Goal: Task Accomplishment & Management: Complete application form

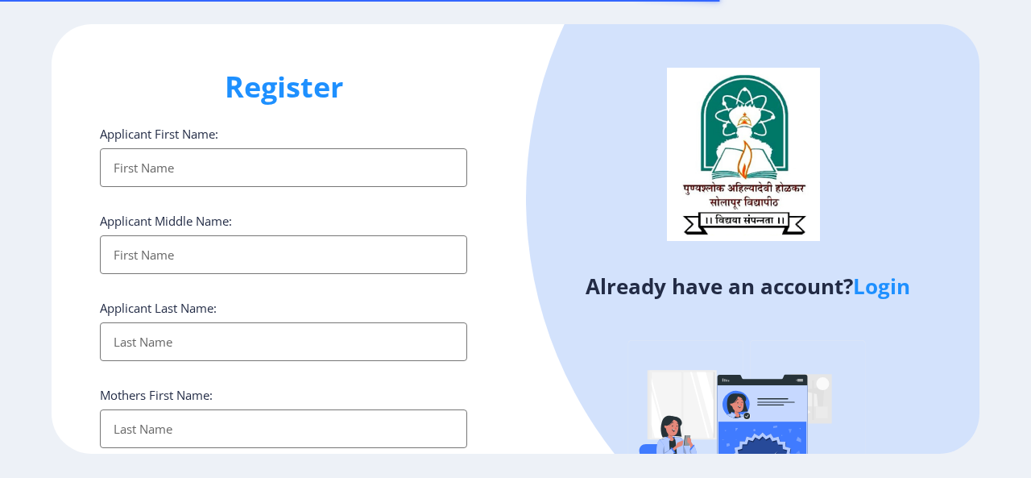
select select
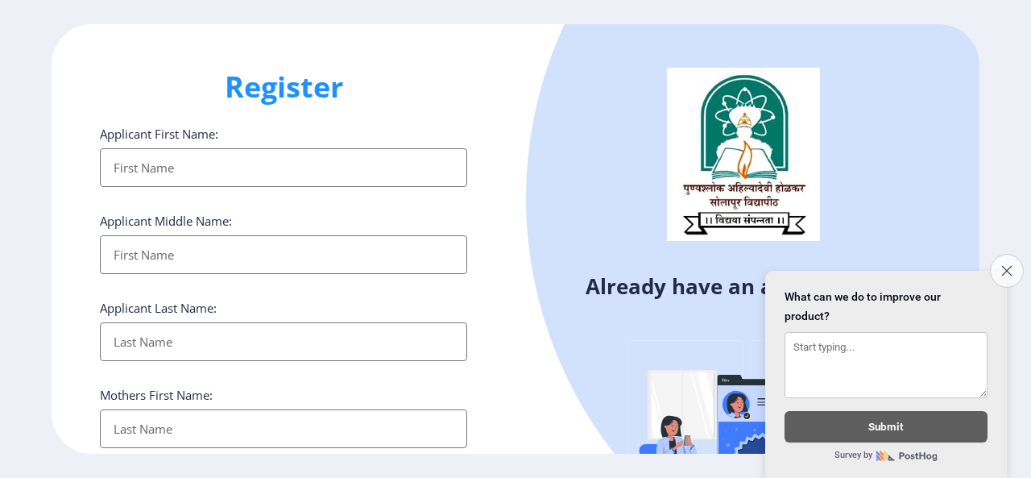
click at [1006, 265] on icon "Close survey" at bounding box center [1006, 270] width 10 height 10
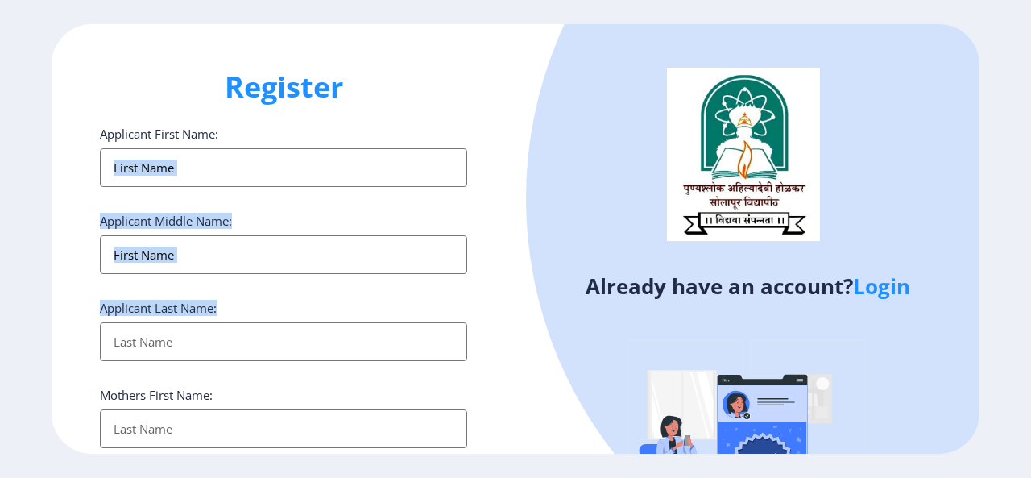
drag, startPoint x: 484, startPoint y: 154, endPoint x: 507, endPoint y: 384, distance: 231.5
click at [507, 384] on div "Register Applicant First Name: Applicant Middle Name: Applicant Last Name: Moth…" at bounding box center [284, 239] width 464 height 430
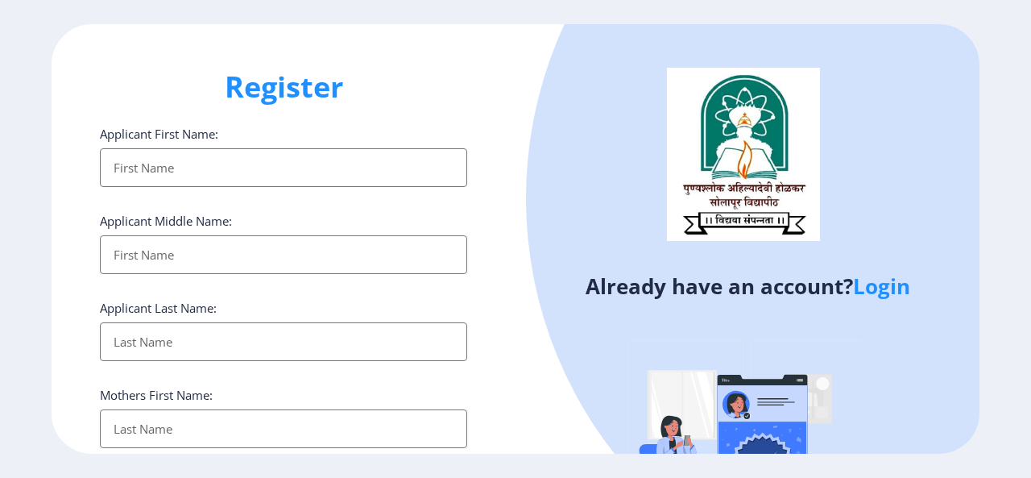
click at [261, 167] on input "Applicant First Name:" at bounding box center [283, 167] width 367 height 39
type input "[PERSON_NAME]"
type input "Shivaji"
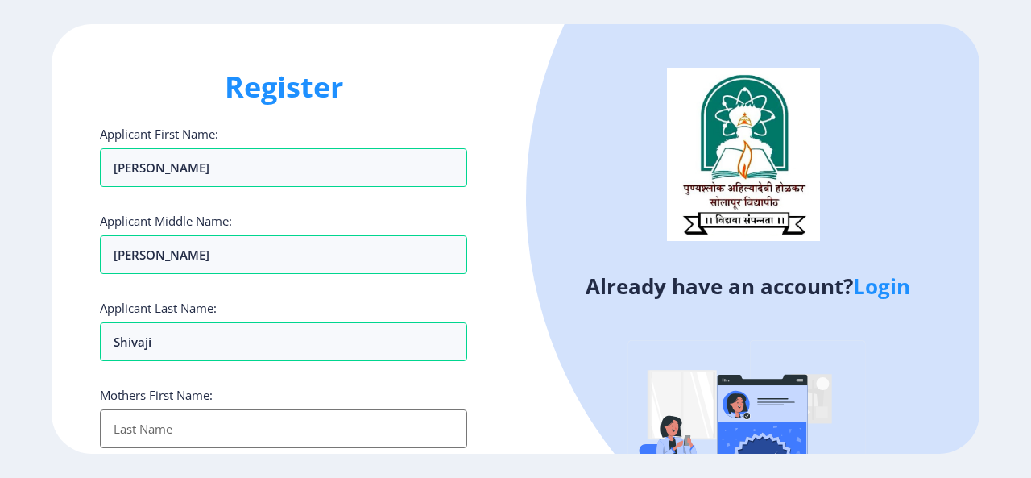
click at [162, 428] on input "Applicant First Name:" at bounding box center [283, 428] width 367 height 39
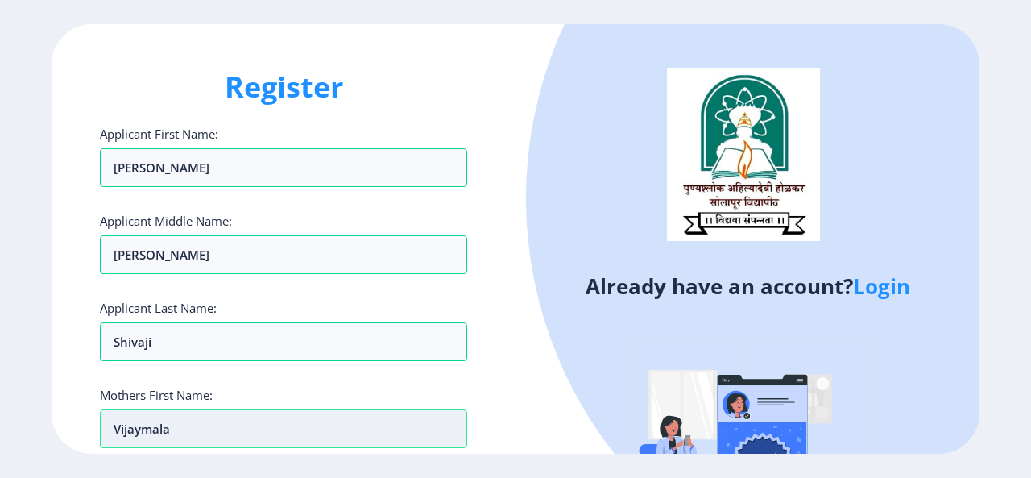
click at [137, 433] on input "vijaymala" at bounding box center [283, 428] width 367 height 39
click at [142, 428] on input "vijaymala" at bounding box center [283, 428] width 367 height 39
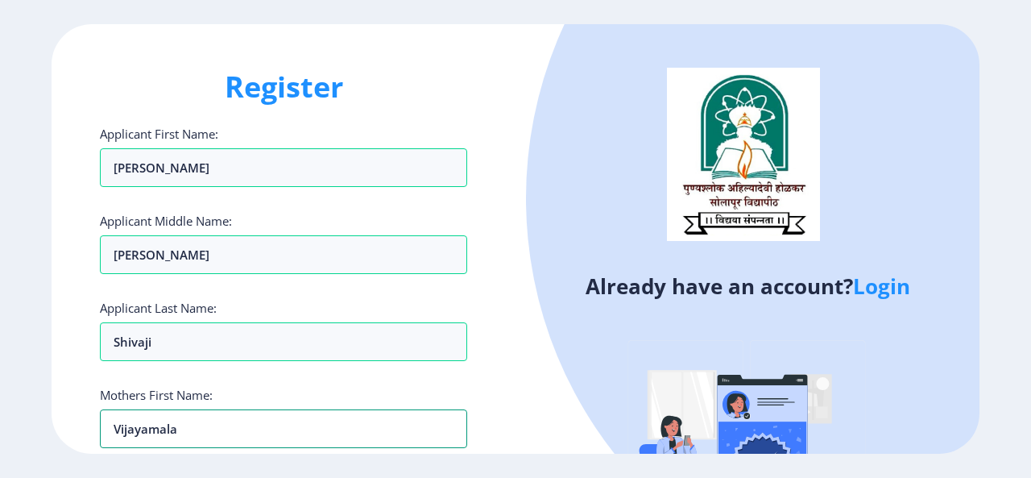
type input "vijayamala"
click at [469, 409] on div "Register Applicant First Name: [PERSON_NAME] Applicant Middle Name: [PERSON_NAM…" at bounding box center [284, 239] width 464 height 430
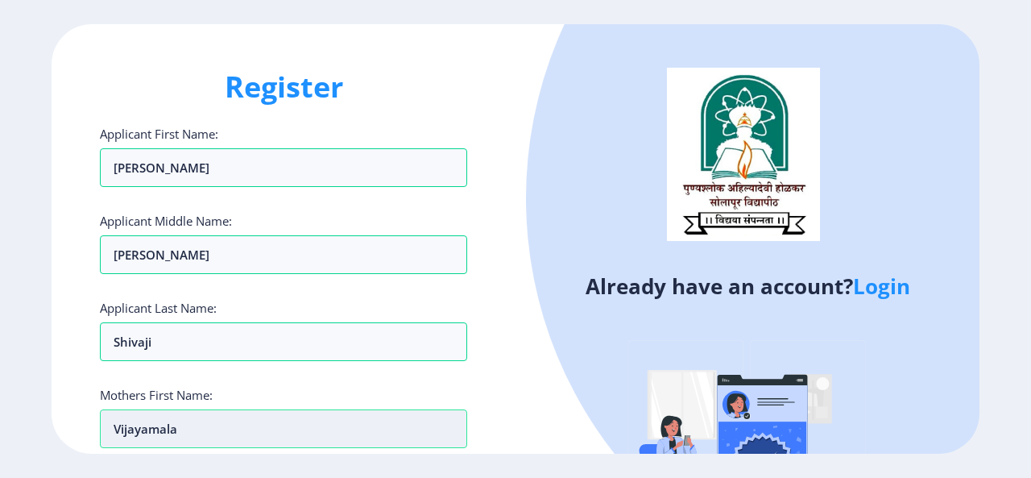
click at [437, 425] on input "vijayamala" at bounding box center [283, 428] width 367 height 39
click at [523, 348] on div "Already have an account? Login" at bounding box center [747, 308] width 464 height 568
drag, startPoint x: 523, startPoint y: 348, endPoint x: 535, endPoint y: 374, distance: 28.1
click at [535, 374] on div "Already have an account? Login" at bounding box center [747, 308] width 464 height 568
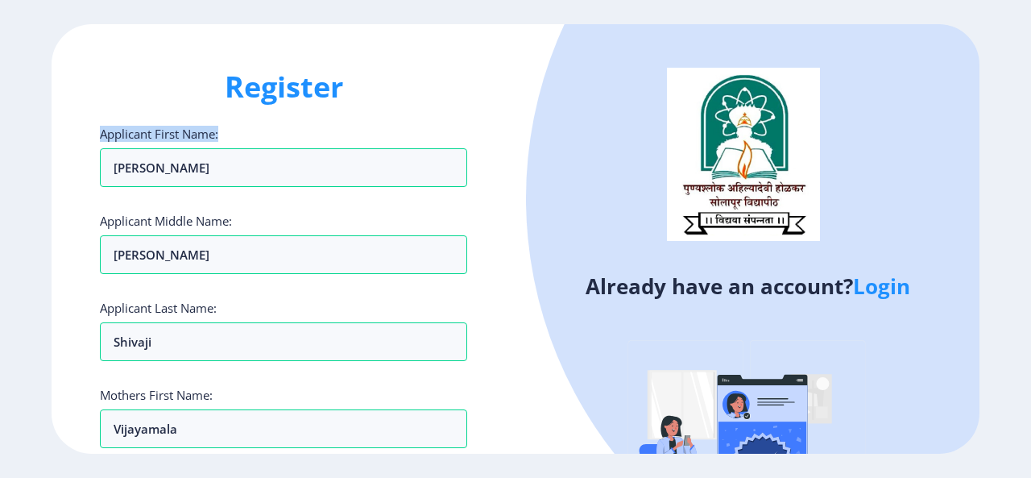
drag, startPoint x: 474, startPoint y: 91, endPoint x: 480, endPoint y: 126, distance: 35.9
click at [480, 126] on div "Register Applicant First Name: [PERSON_NAME] Applicant Middle Name: [PERSON_NAM…" at bounding box center [284, 239] width 464 height 430
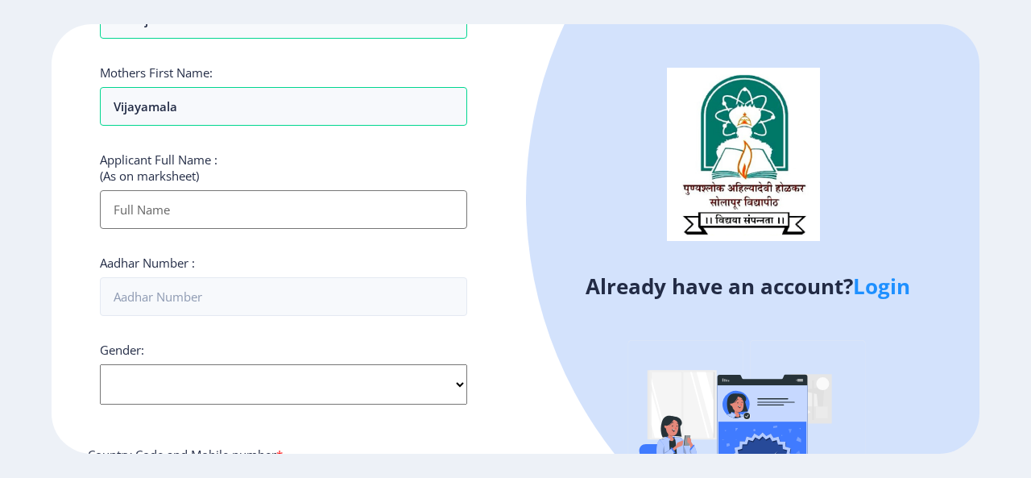
scroll to position [354, 0]
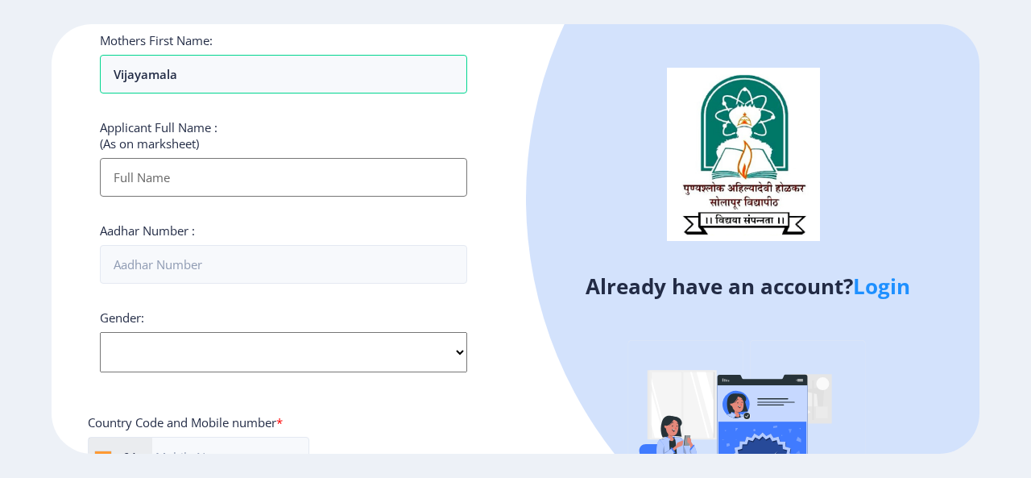
click at [243, 181] on input "Applicant First Name:" at bounding box center [283, 177] width 367 height 39
type input "[PERSON_NAME] Shivaji"
type input "7499592894"
type input "[PERSON_NAME][EMAIL_ADDRESS][DOMAIN_NAME]"
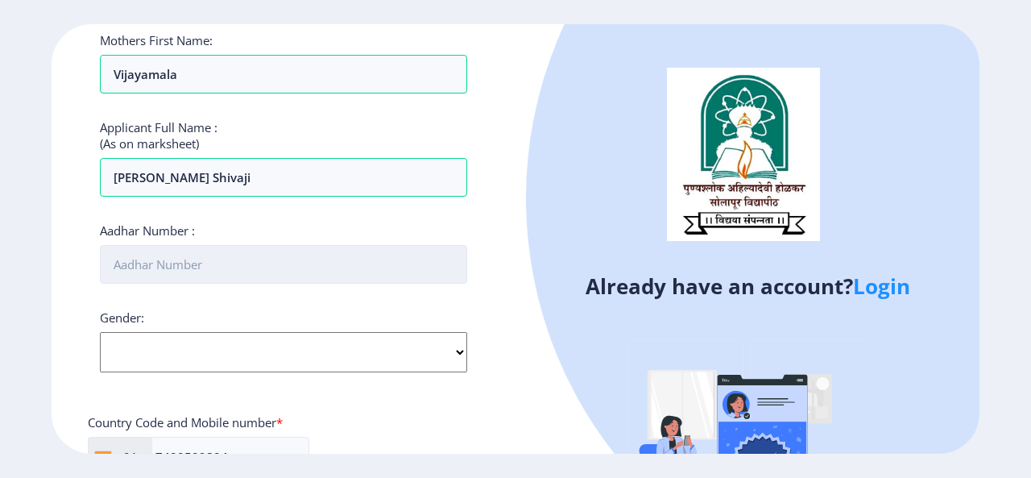
click at [296, 255] on input "Aadhar Number :" at bounding box center [283, 264] width 367 height 39
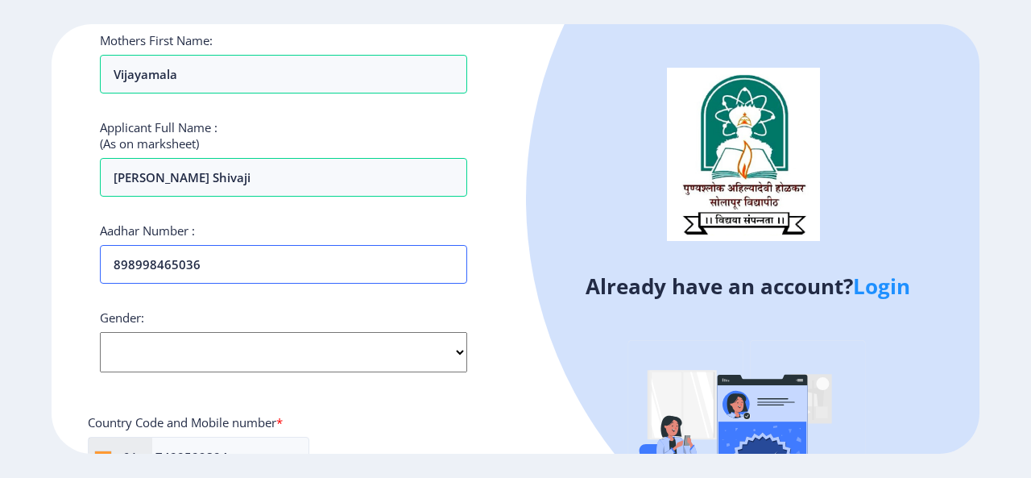
type input "898998465036"
click at [296, 347] on select "Select Gender [DEMOGRAPHIC_DATA] [DEMOGRAPHIC_DATA] Other" at bounding box center [283, 352] width 367 height 40
select select "[DEMOGRAPHIC_DATA]"
click at [100, 332] on select "Select Gender [DEMOGRAPHIC_DATA] [DEMOGRAPHIC_DATA] Other" at bounding box center [283, 352] width 367 height 40
click at [485, 315] on div "Register Applicant First Name: [PERSON_NAME] Applicant Middle Name: [PERSON_NAM…" at bounding box center [284, 239] width 464 height 430
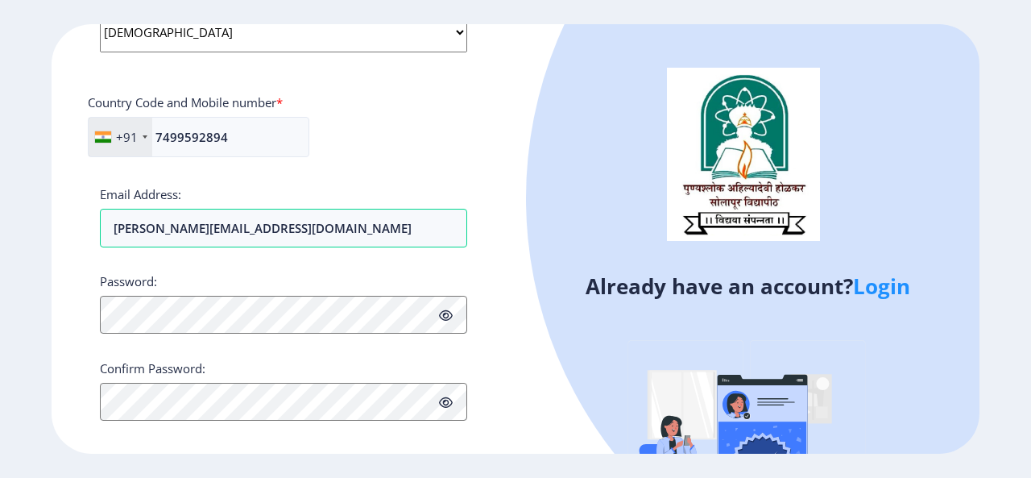
scroll to position [687, 0]
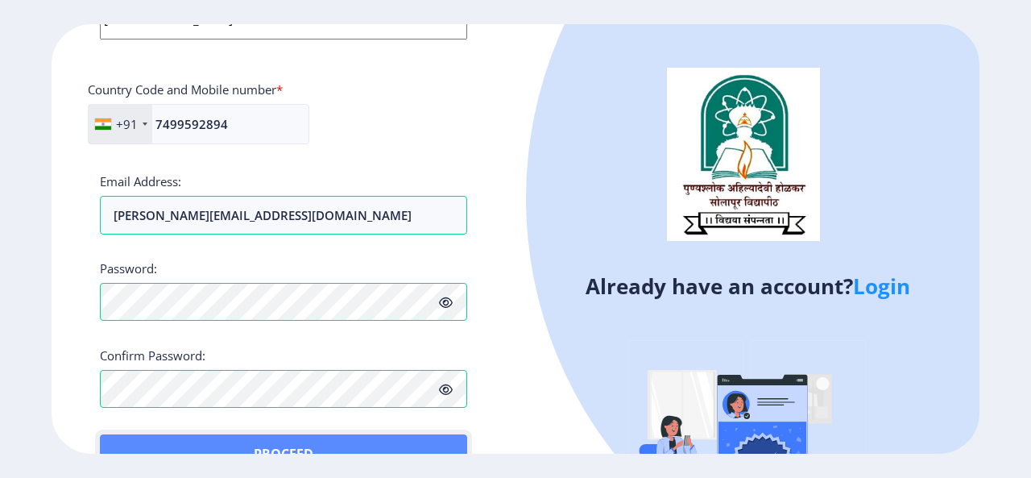
click at [113, 437] on button "Proceed" at bounding box center [283, 453] width 367 height 39
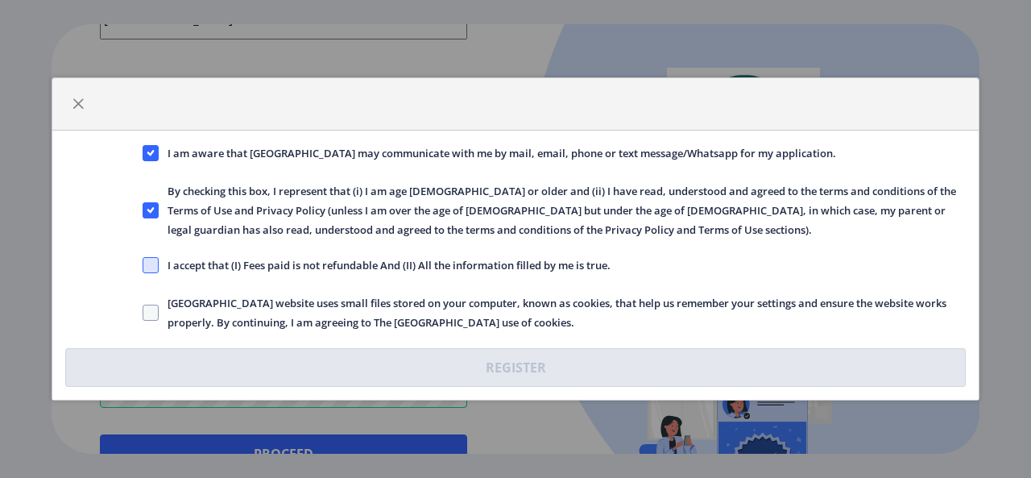
click at [150, 268] on span at bounding box center [151, 265] width 16 height 16
click at [143, 266] on input "I accept that (I) Fees paid is not refundable And (II) All the information fill…" at bounding box center [143, 265] width 1 height 1
checkbox input "true"
click at [147, 310] on span at bounding box center [151, 312] width 16 height 16
click at [143, 312] on input "[GEOGRAPHIC_DATA] website uses small files stored on your computer, known as co…" at bounding box center [143, 312] width 1 height 1
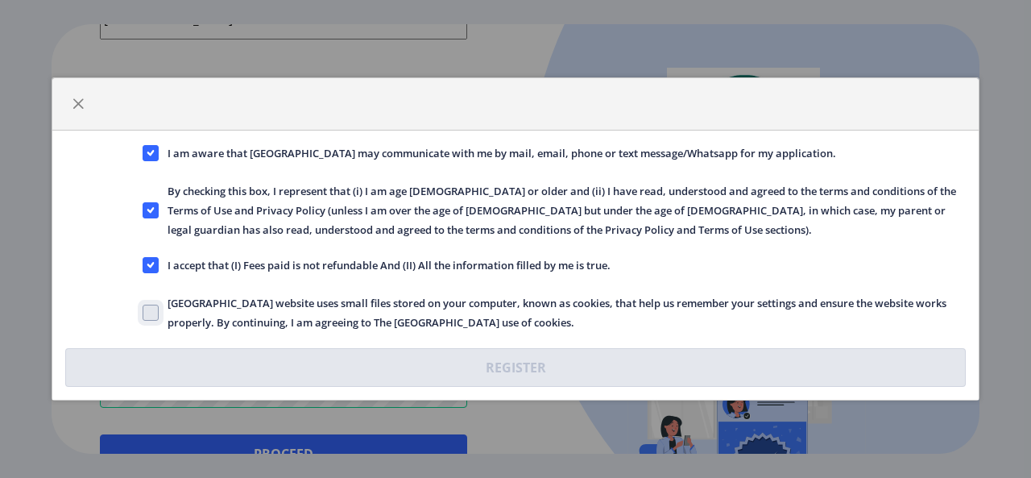
checkbox input "true"
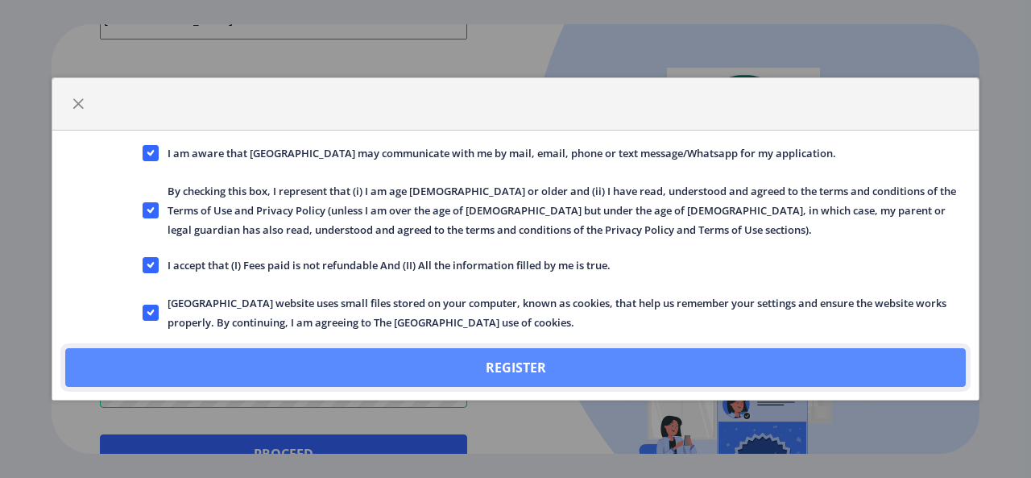
click at [311, 368] on button "Register" at bounding box center [515, 367] width 900 height 39
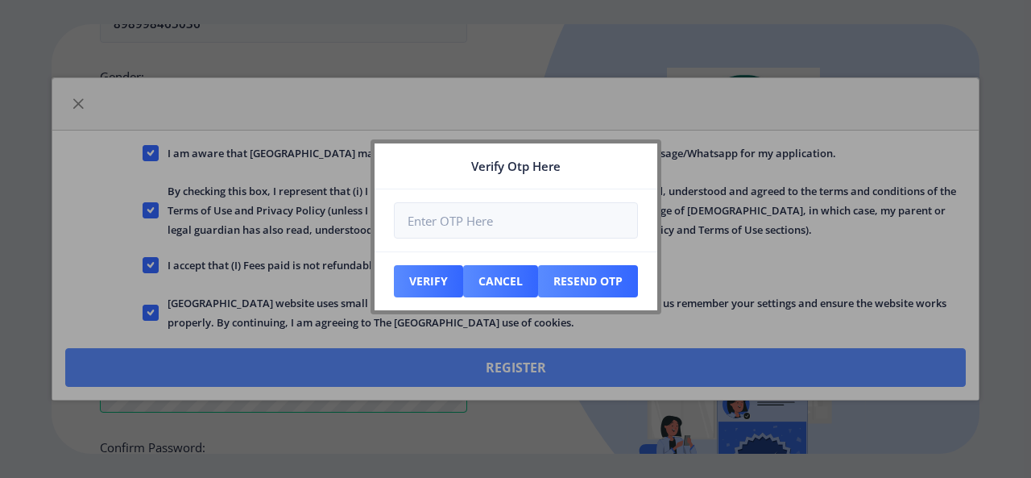
scroll to position [778, 0]
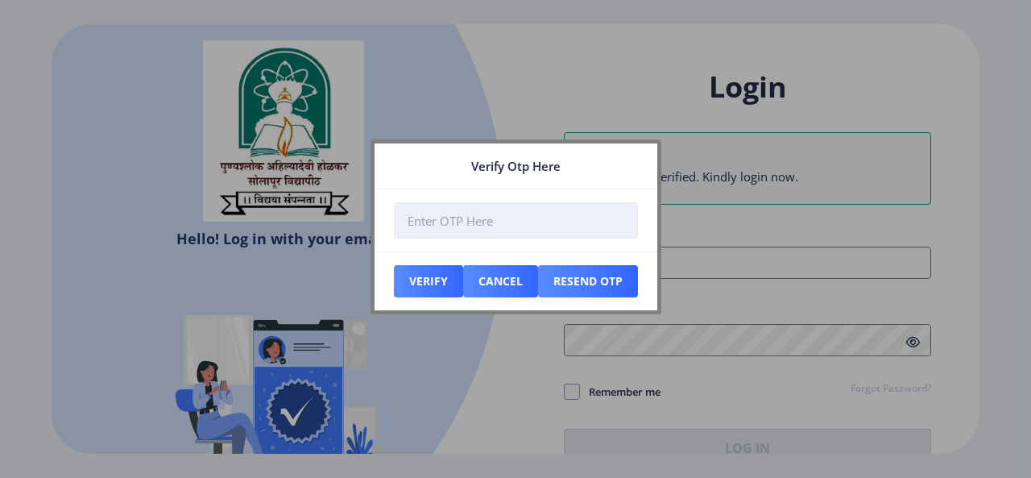
click at [528, 230] on input "number" at bounding box center [516, 220] width 244 height 36
click at [556, 87] on div at bounding box center [515, 239] width 1031 height 478
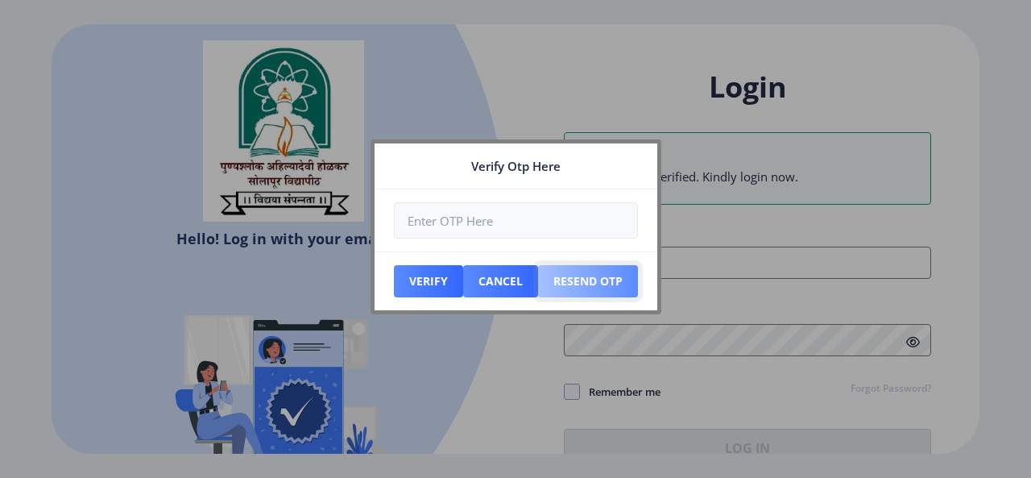
click at [463, 276] on button "Resend Otp" at bounding box center [428, 281] width 69 height 32
type input "[PERSON_NAME][EMAIL_ADDRESS][DOMAIN_NAME]"
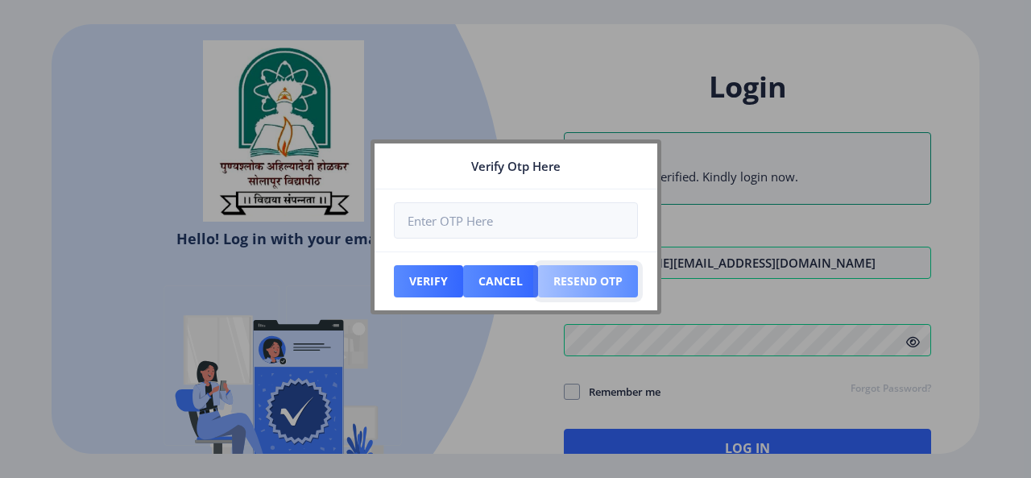
click at [463, 272] on button "Resend Otp" at bounding box center [428, 281] width 69 height 32
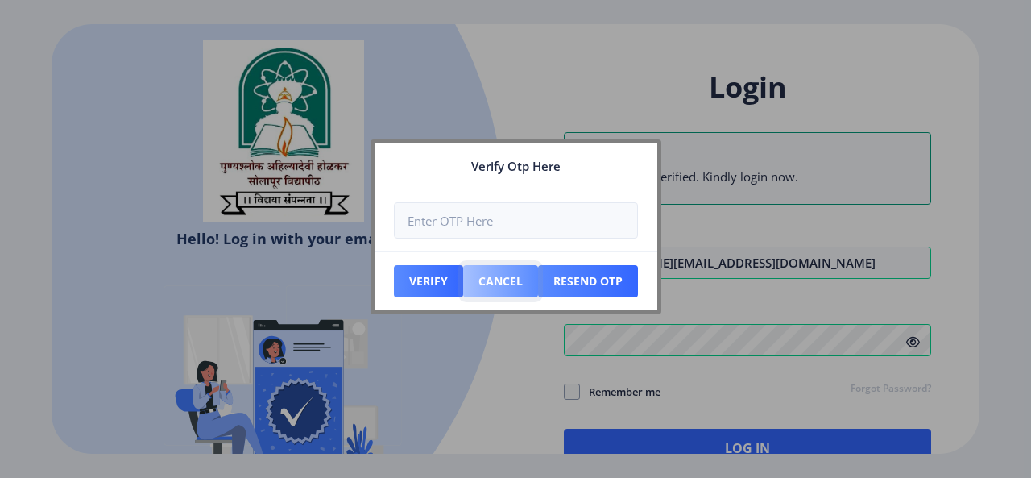
click at [463, 268] on button "Cancel" at bounding box center [428, 281] width 69 height 32
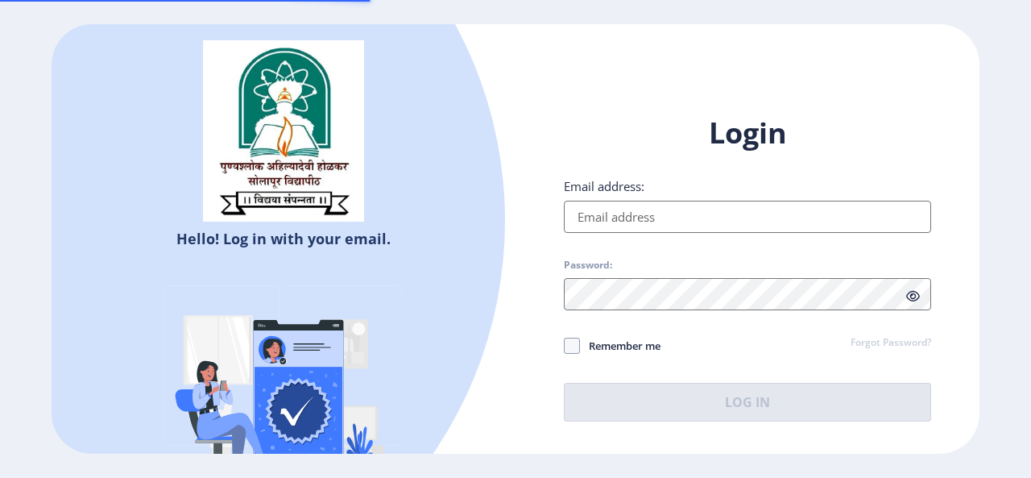
type input "[PERSON_NAME][EMAIL_ADDRESS][DOMAIN_NAME]"
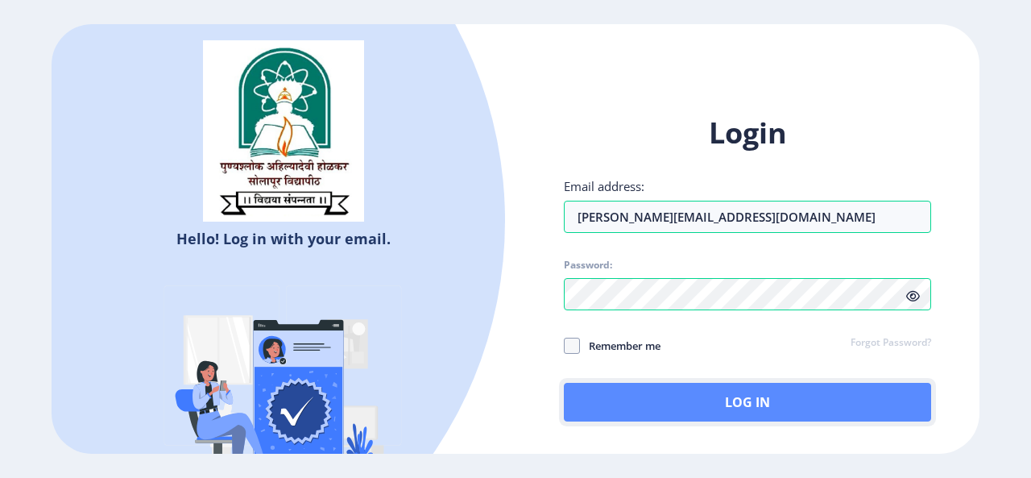
click at [739, 387] on button "Log In" at bounding box center [747, 402] width 367 height 39
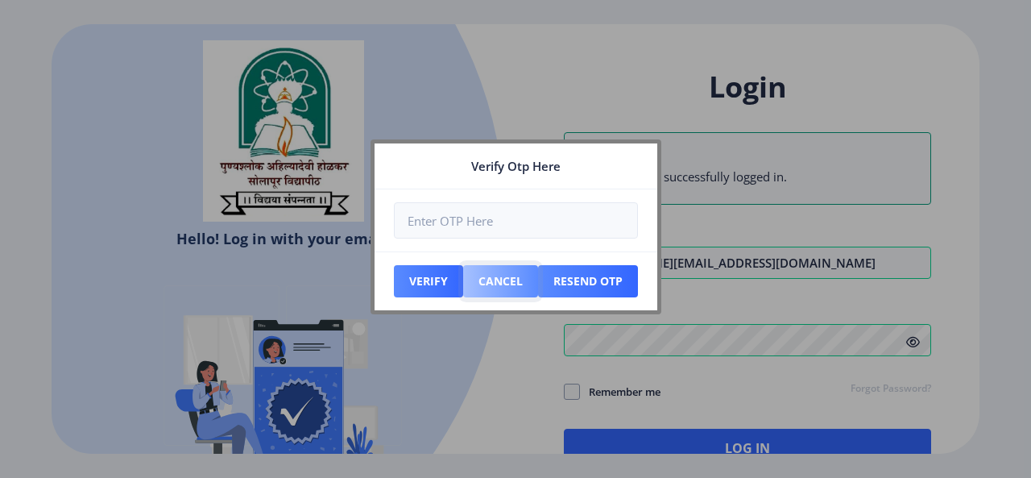
click at [463, 284] on button "Cancel" at bounding box center [428, 281] width 69 height 32
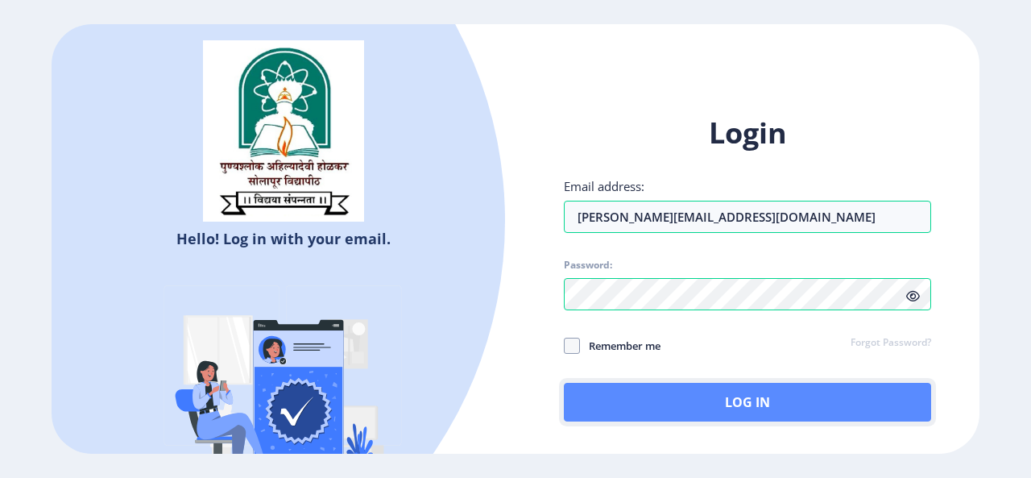
click at [688, 389] on button "Log In" at bounding box center [747, 402] width 367 height 39
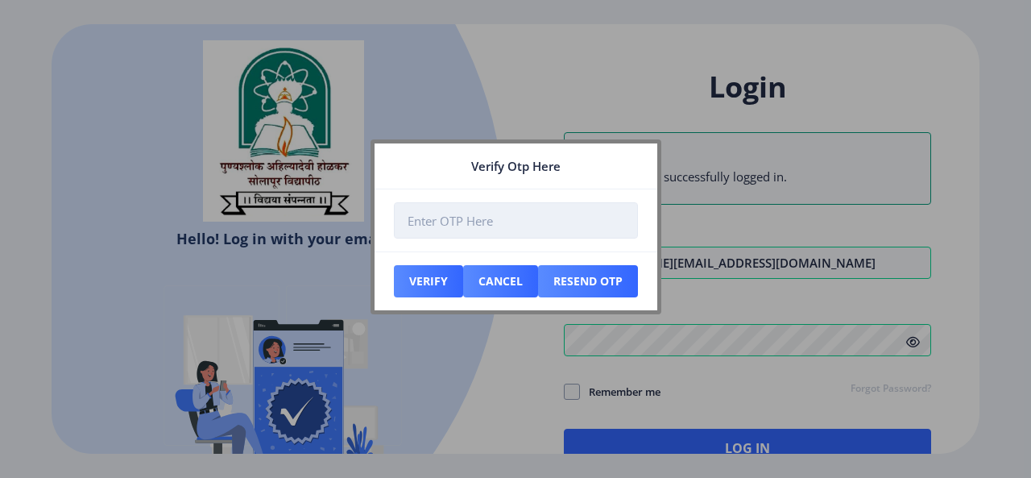
click at [548, 225] on input "number" at bounding box center [516, 220] width 244 height 36
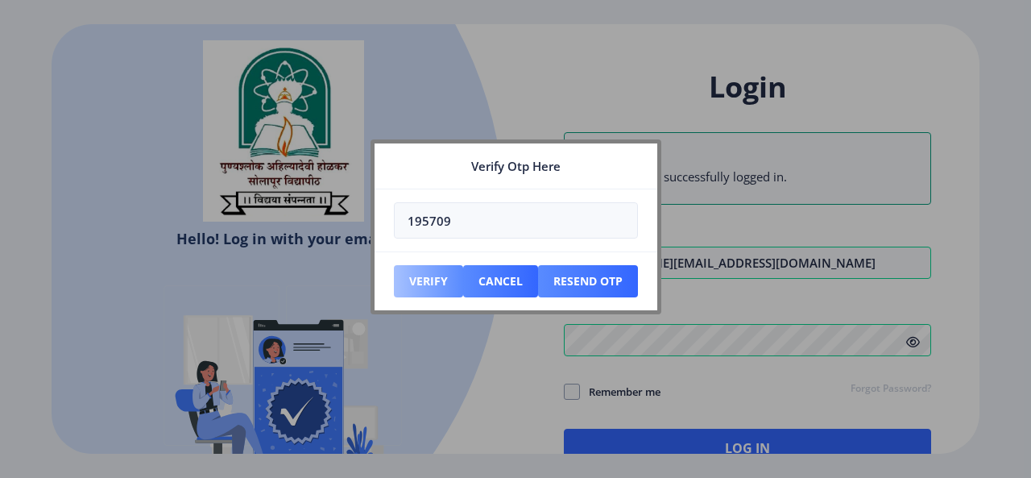
type input "195709"
click at [431, 276] on button "Verify" at bounding box center [428, 281] width 69 height 32
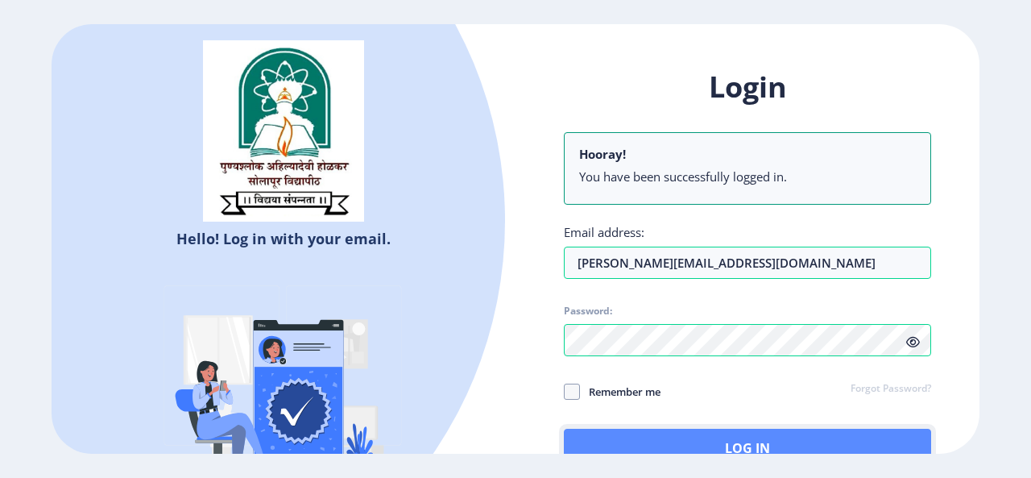
click at [730, 441] on button "Log In" at bounding box center [747, 447] width 367 height 39
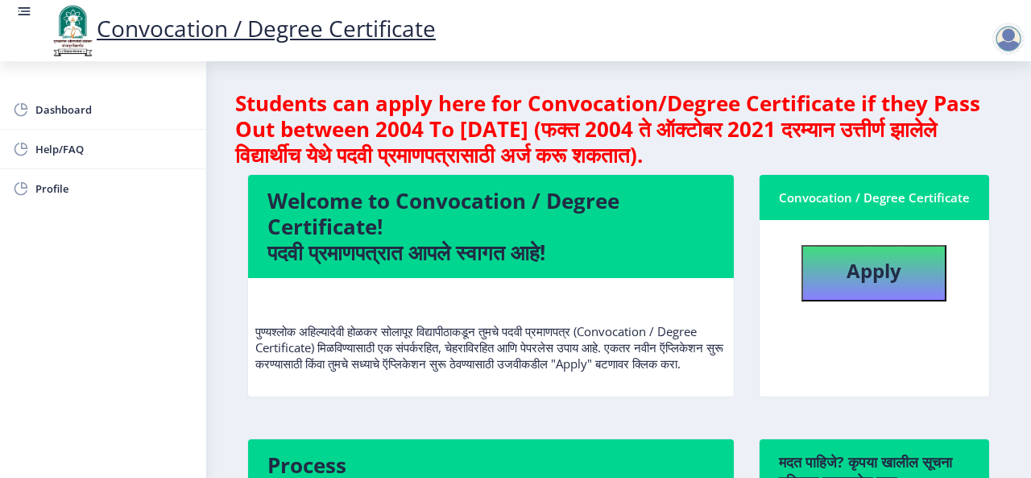
click at [1030, 41] on div at bounding box center [1011, 39] width 39 height 32
